Goal: Navigation & Orientation: Find specific page/section

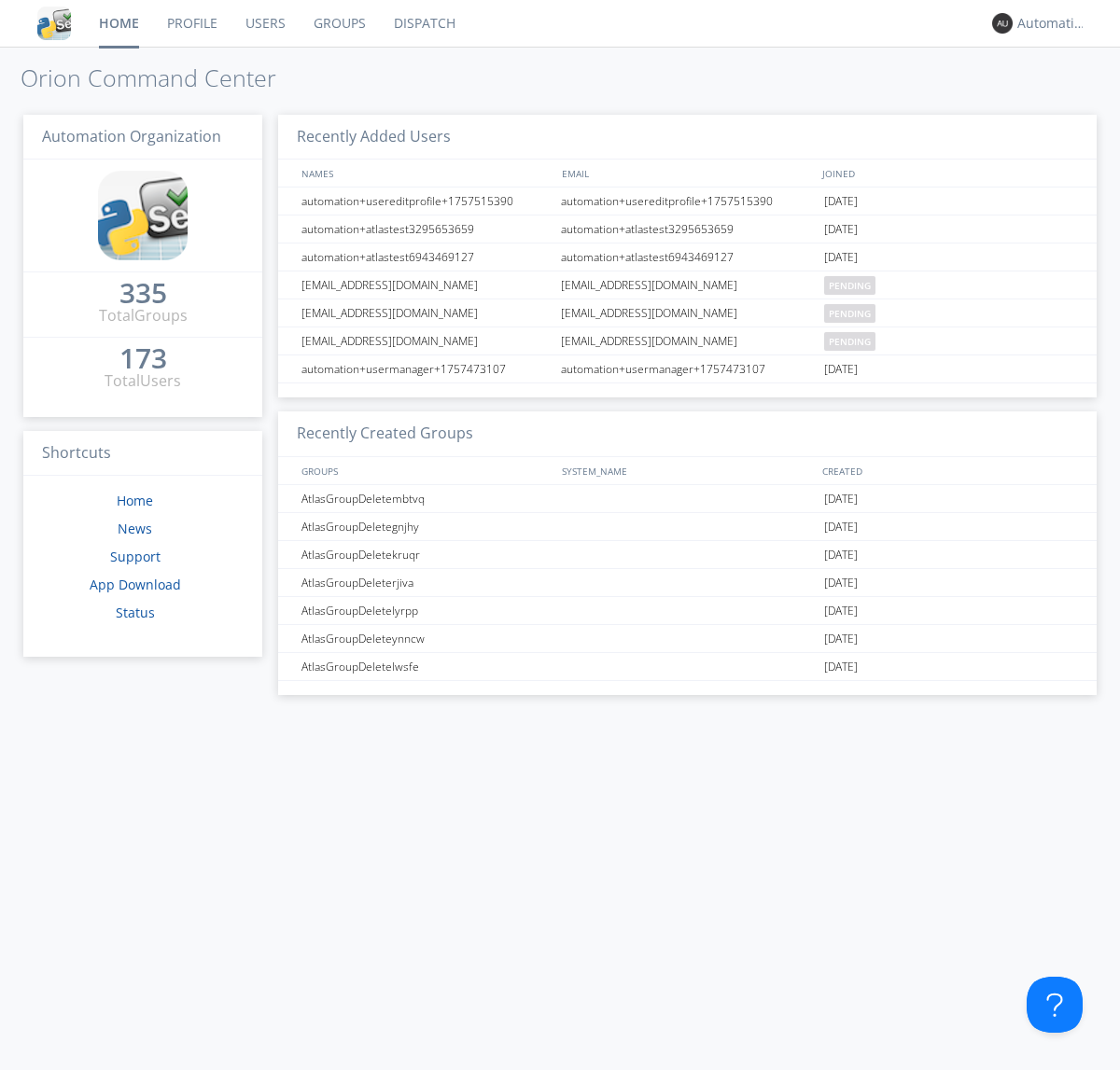
click at [422, 23] on link "Dispatch" at bounding box center [424, 23] width 90 height 47
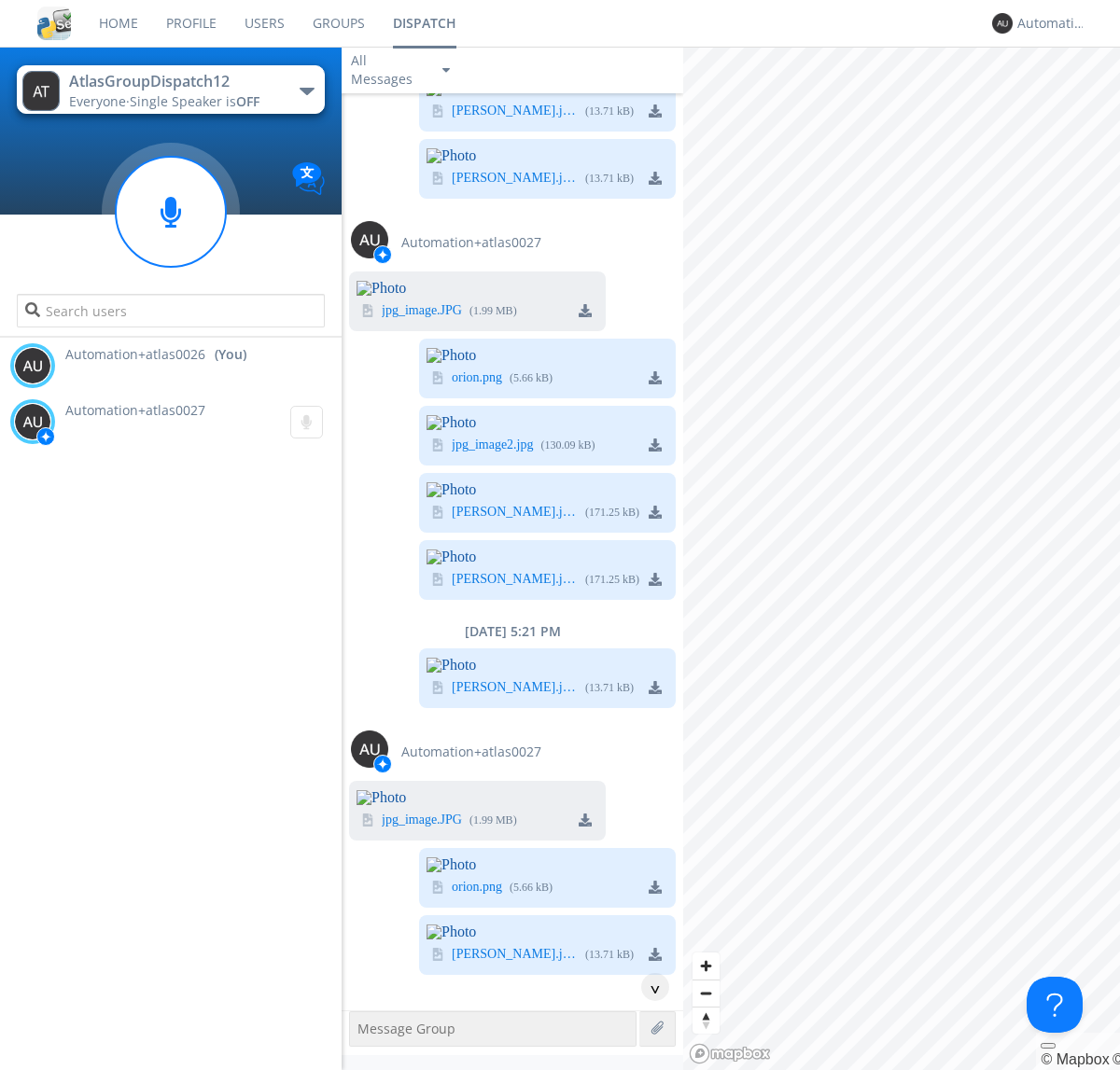
scroll to position [6042, 0]
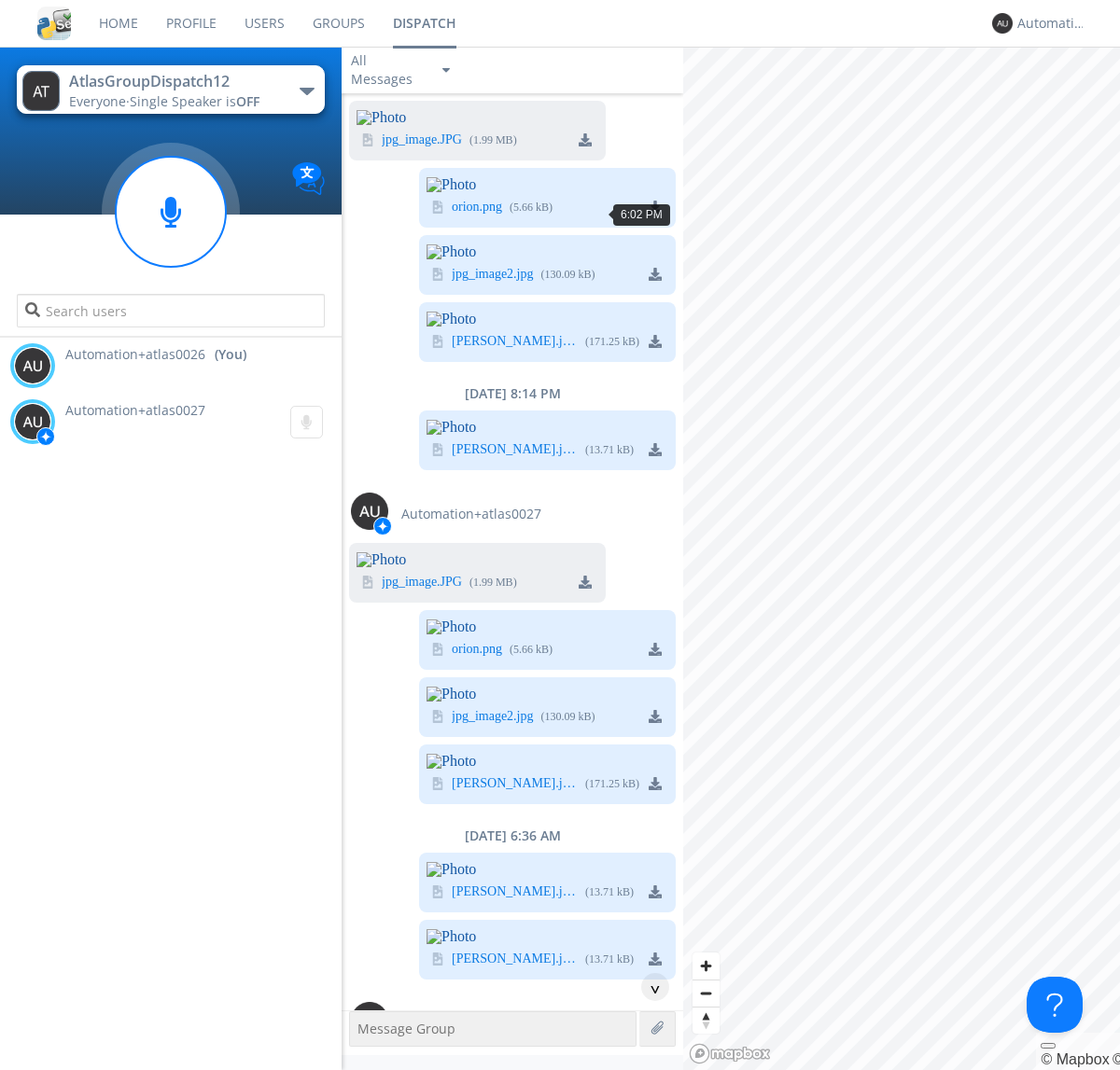
scroll to position [92, 0]
click at [648, 987] on div "^" at bounding box center [656, 987] width 28 height 28
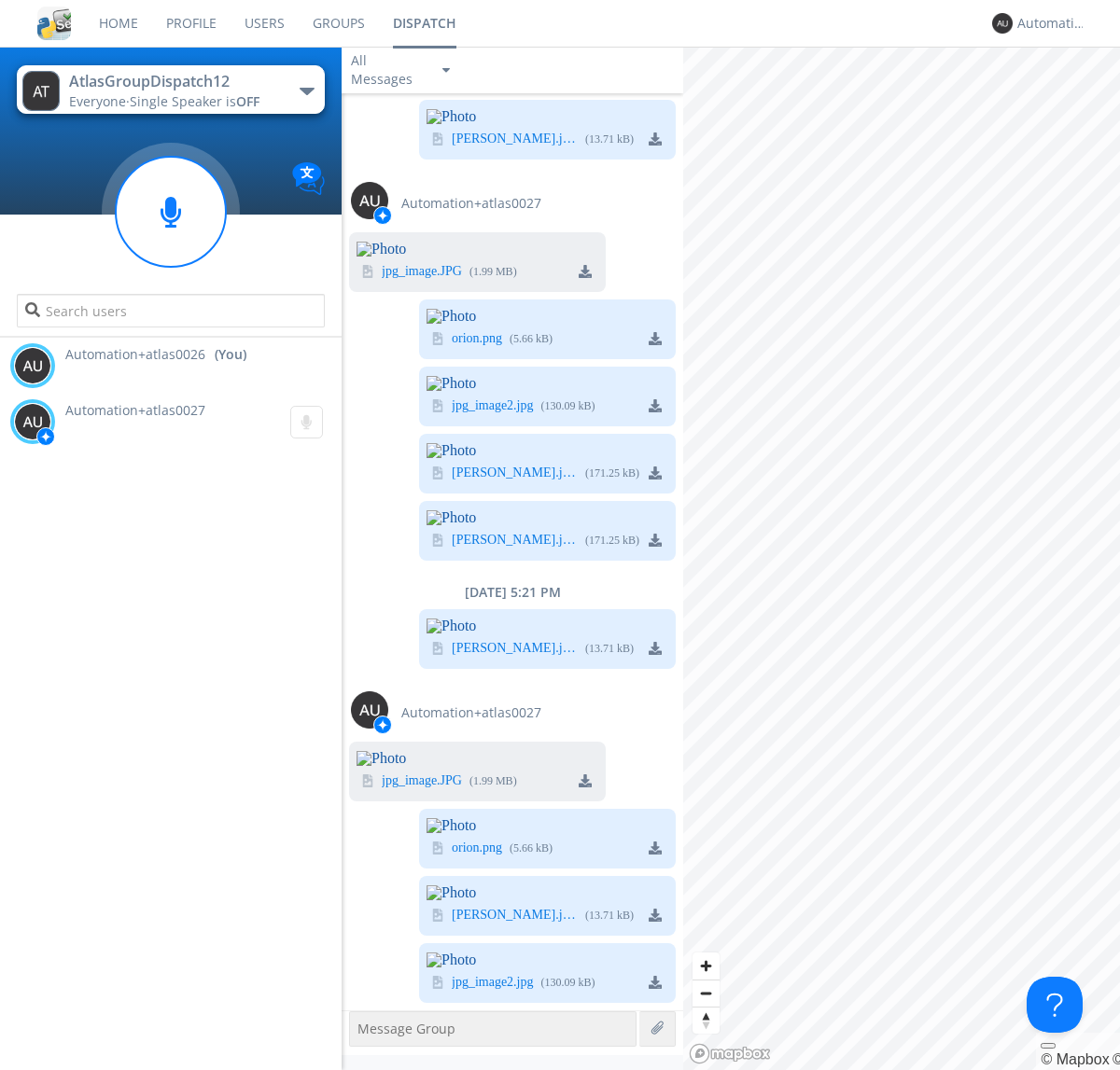
scroll to position [6564, 0]
click at [1047, 23] on div "Automation+atlas0026" at bounding box center [1052, 23] width 70 height 19
click at [1061, 98] on div "Log Out" at bounding box center [1061, 99] width 96 height 34
